Goal: Task Accomplishment & Management: Complete application form

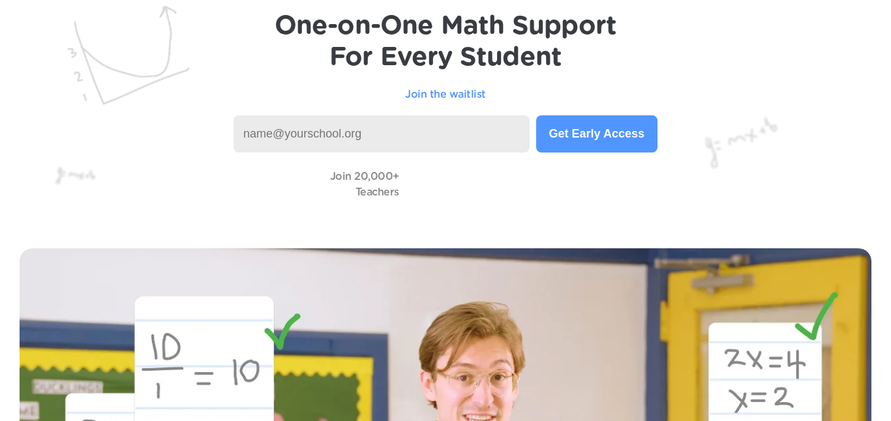
scroll to position [102, 0]
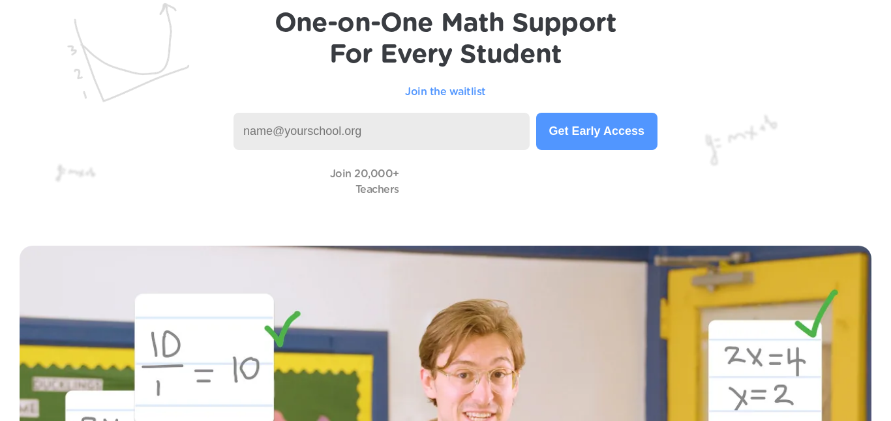
click at [274, 129] on input at bounding box center [381, 131] width 296 height 37
type input "rcase@sjeschools.org"
click at [597, 128] on button "Get Early Access" at bounding box center [596, 131] width 121 height 37
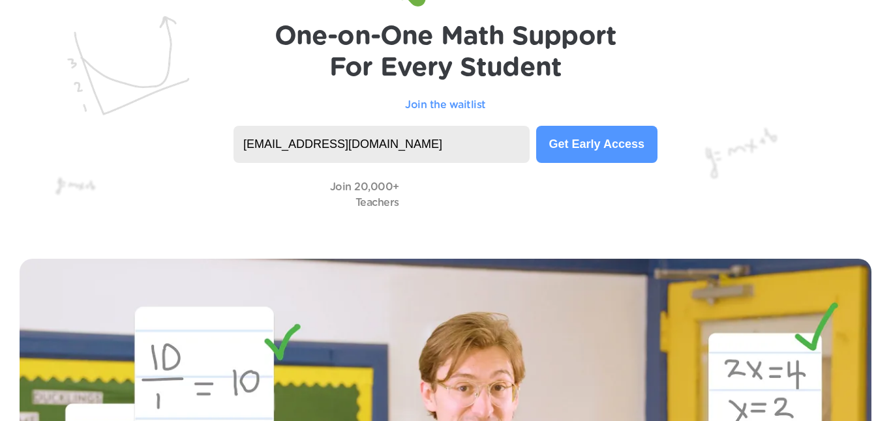
scroll to position [96, 0]
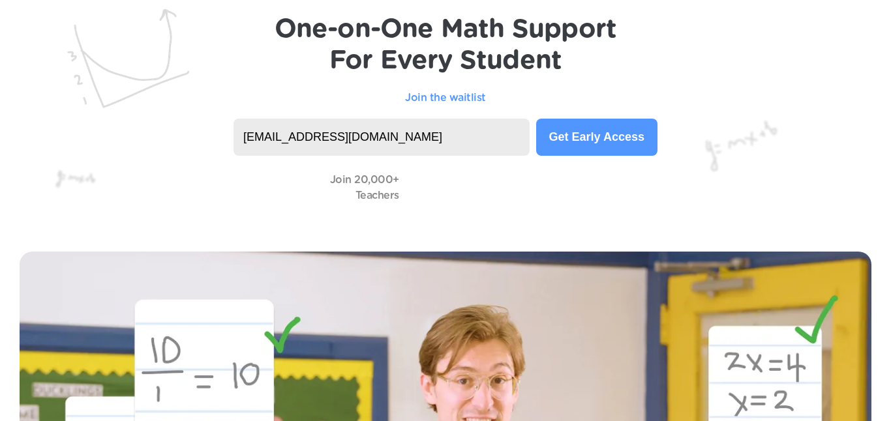
click at [595, 130] on button "Get Early Access" at bounding box center [596, 137] width 121 height 37
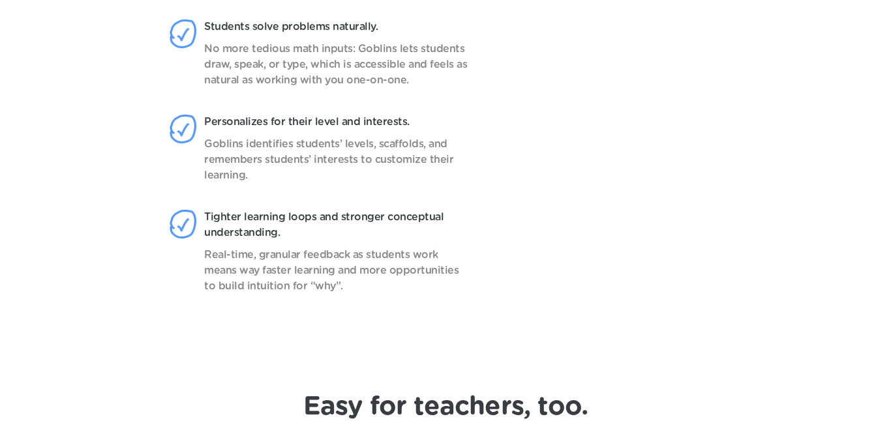
scroll to position [1125, 0]
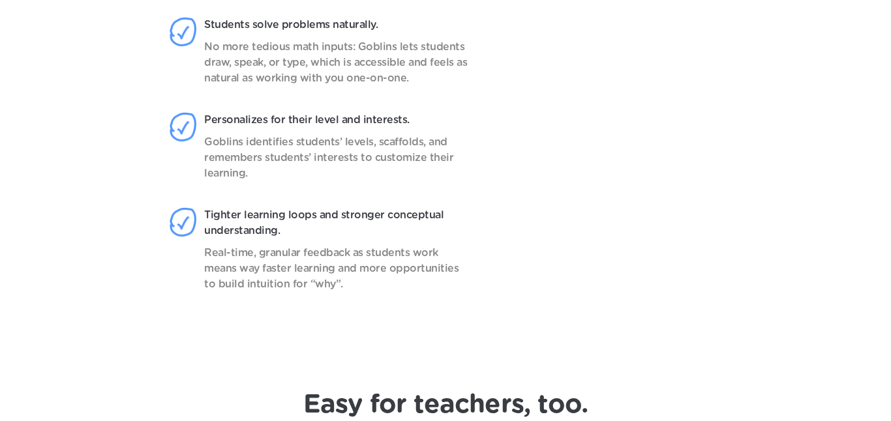
click at [625, 299] on video at bounding box center [619, 167] width 206 height 325
click at [623, 297] on video at bounding box center [619, 167] width 206 height 325
click at [623, 294] on video at bounding box center [619, 167] width 206 height 325
click at [617, 138] on video at bounding box center [619, 167] width 206 height 325
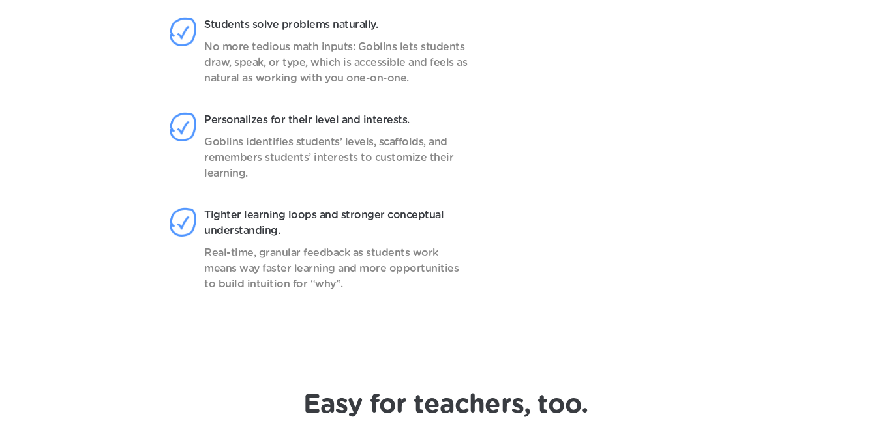
click at [616, 138] on video at bounding box center [619, 167] width 206 height 325
click at [629, 37] on video at bounding box center [619, 167] width 206 height 325
click at [627, 37] on video at bounding box center [619, 167] width 206 height 325
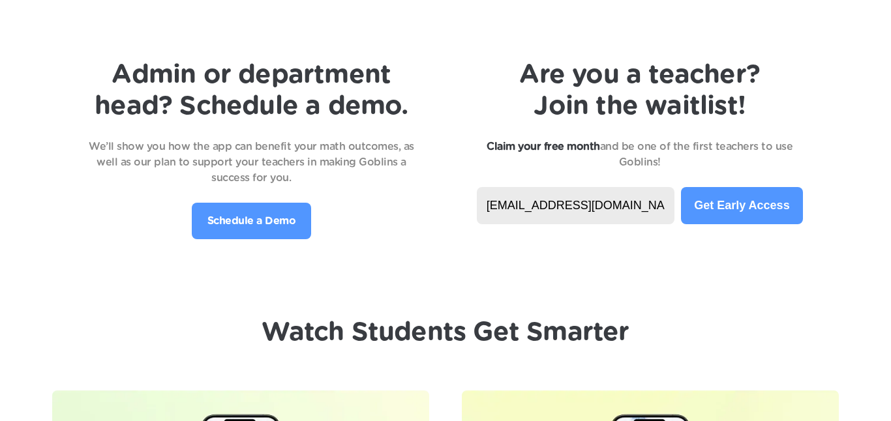
scroll to position [2743, 0]
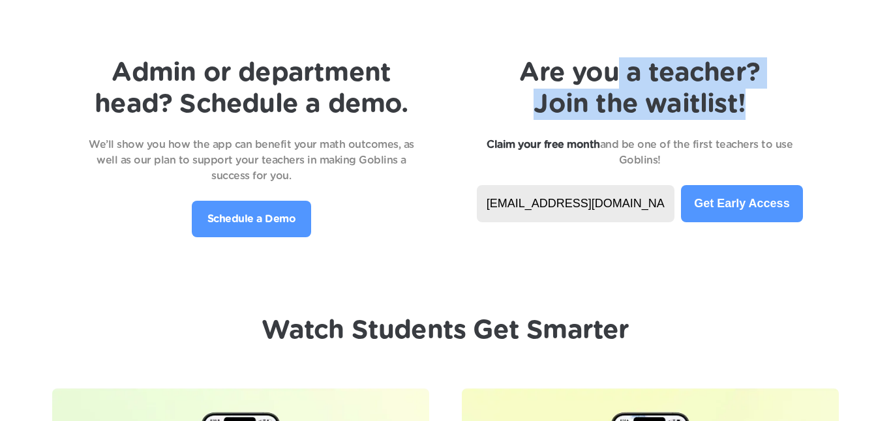
drag, startPoint x: 652, startPoint y: 120, endPoint x: 589, endPoint y: 74, distance: 78.0
click at [602, 78] on div "Are you a teacher? Join the waitlist! Claim your free month and be one of the f…" at bounding box center [640, 139] width 326 height 165
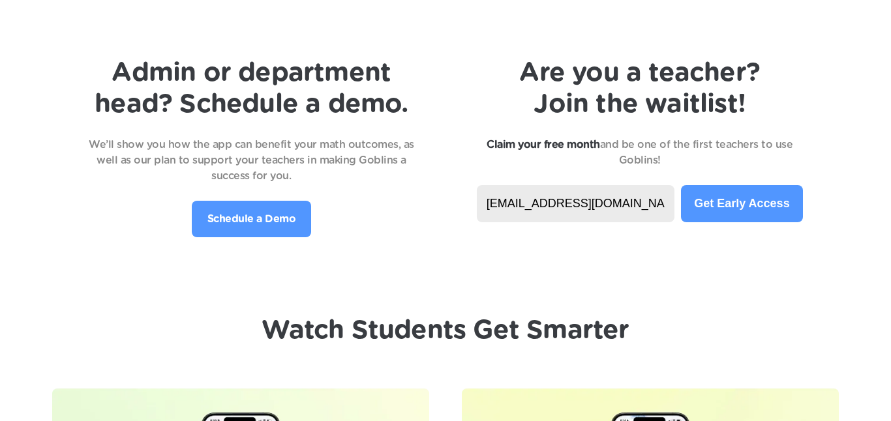
click at [809, 87] on div "Admin or department head? Schedule a demo. We’ll show you how the app can benef…" at bounding box center [445, 147] width 838 height 180
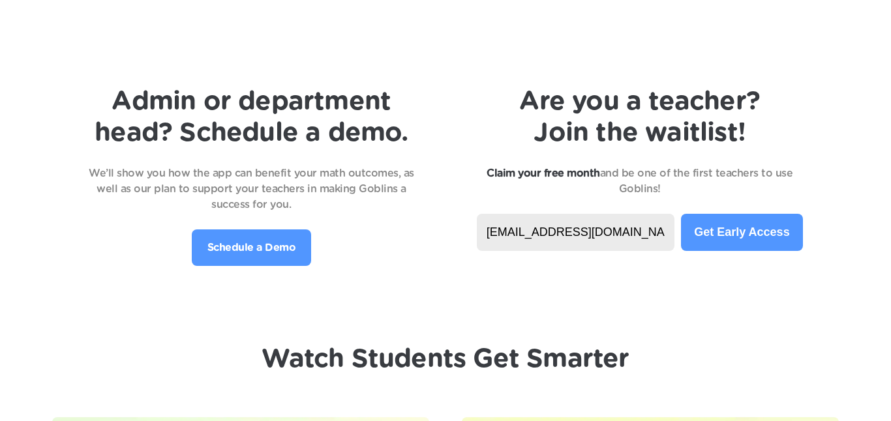
scroll to position [2713, 0]
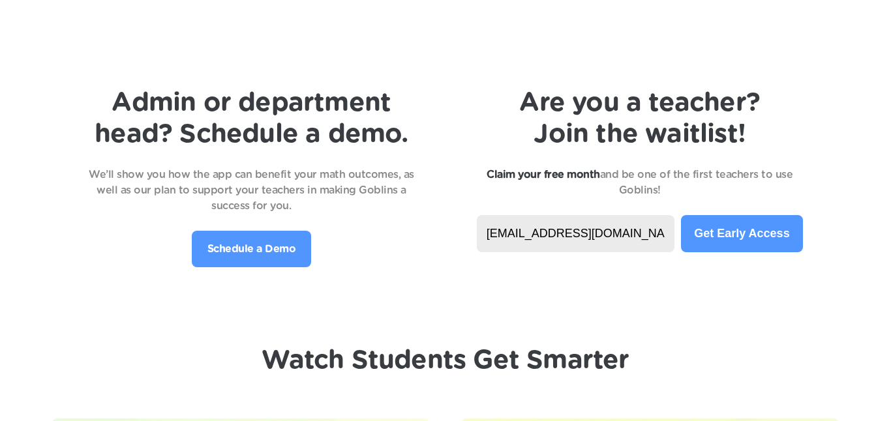
click at [747, 215] on button "Get Early Access" at bounding box center [741, 233] width 121 height 37
click at [741, 223] on button "Get Early Access" at bounding box center [741, 233] width 121 height 37
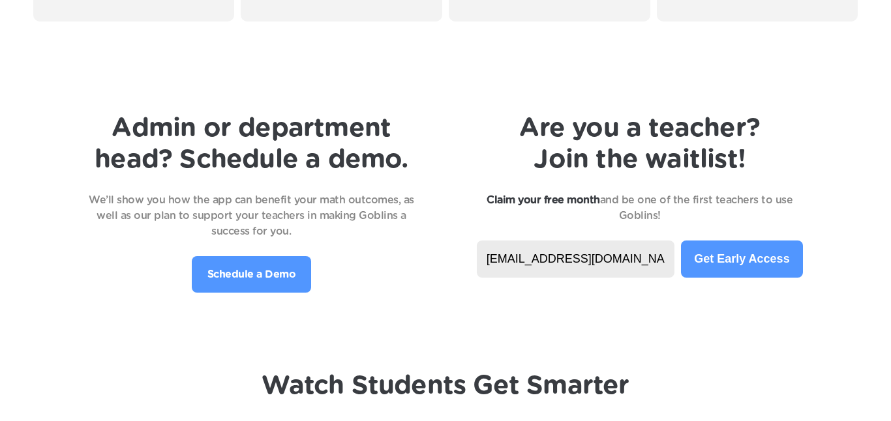
scroll to position [2688, 0]
click at [795, 179] on div "Are you a teacher? Join the waitlist! Claim your free month and be one of the f…" at bounding box center [640, 194] width 326 height 165
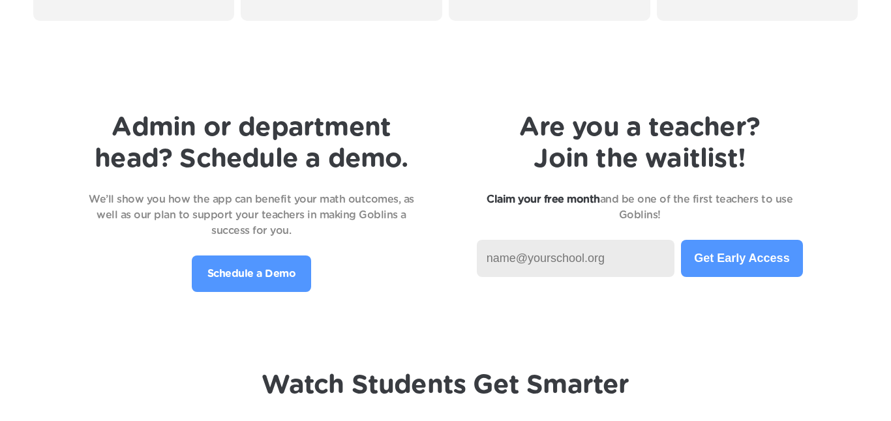
click at [635, 240] on input at bounding box center [576, 258] width 198 height 37
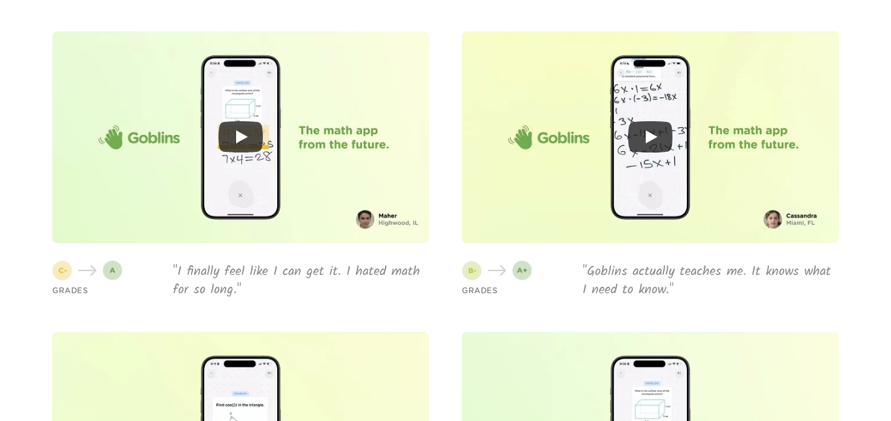
scroll to position [3103, 0]
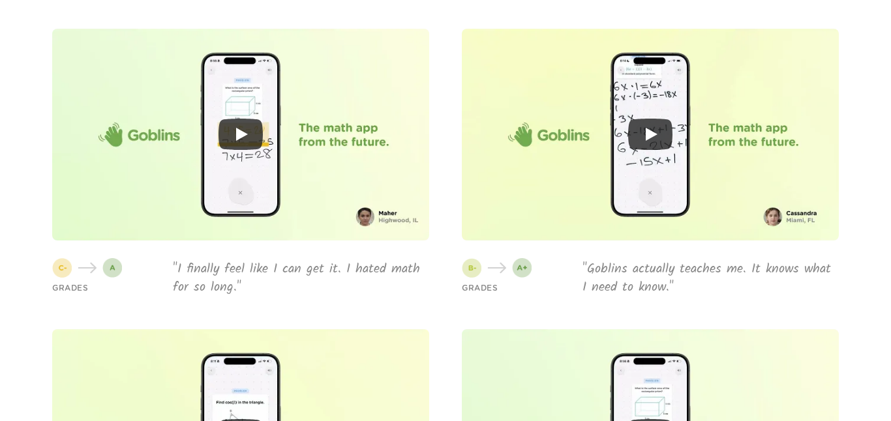
click at [649, 128] on icon "Play" at bounding box center [651, 134] width 12 height 13
click at [648, 128] on icon "Play" at bounding box center [651, 134] width 12 height 13
click at [867, 203] on header "Admin or department head? Schedule a demo. We’ll show you how the app can benef…" at bounding box center [445, 318] width 891 height 1372
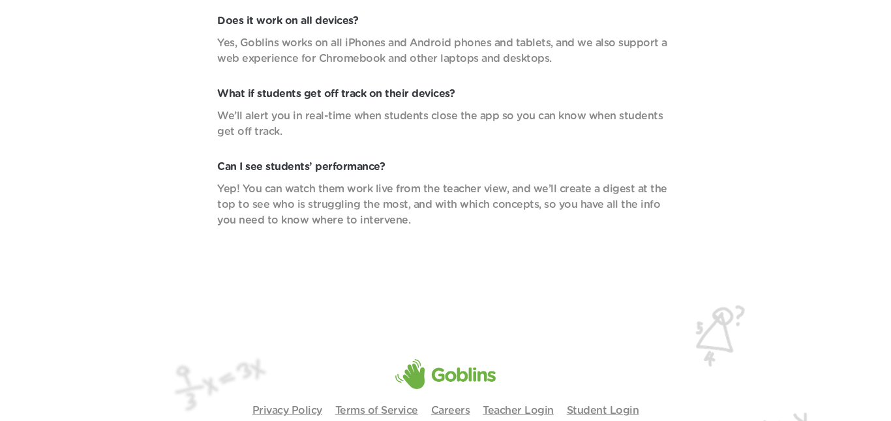
scroll to position [4634, 0]
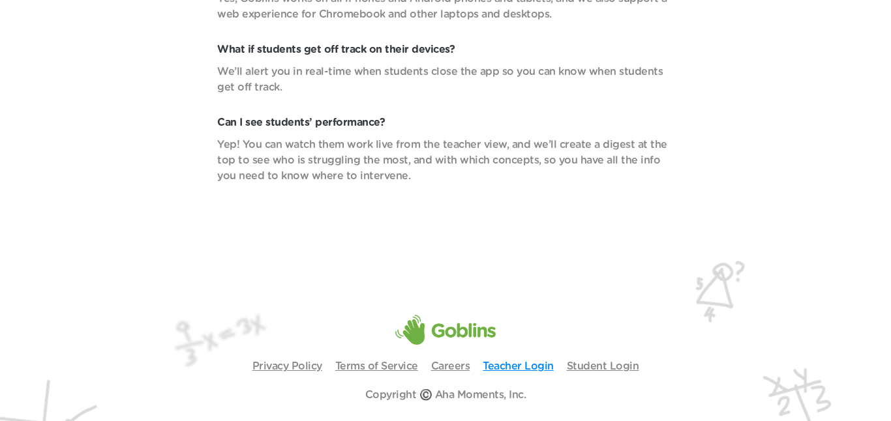
click at [523, 361] on link "Teacher Login" at bounding box center [517, 366] width 71 height 10
